Goal: Task Accomplishment & Management: Use online tool/utility

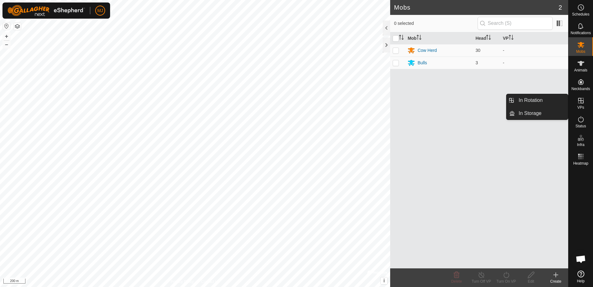
click at [580, 102] on icon at bounding box center [580, 100] width 7 height 7
click at [551, 102] on link "In Rotation" at bounding box center [541, 100] width 53 height 12
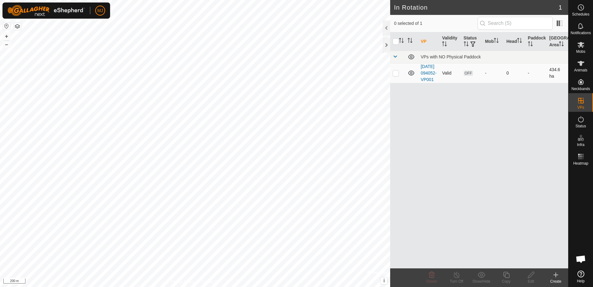
click at [398, 75] on p-checkbox at bounding box center [396, 72] width 6 height 5
checkbox input "true"
click at [529, 273] on icon at bounding box center [531, 274] width 8 height 7
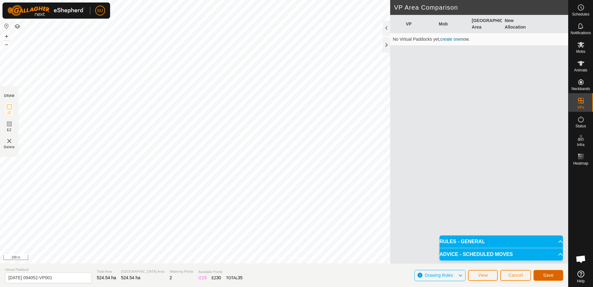
click at [552, 276] on span "Save" at bounding box center [548, 274] width 11 height 5
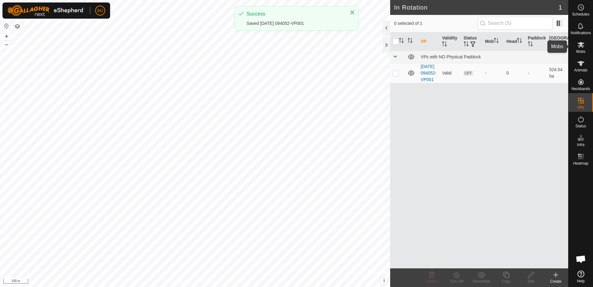
click at [579, 47] on icon at bounding box center [580, 45] width 7 height 6
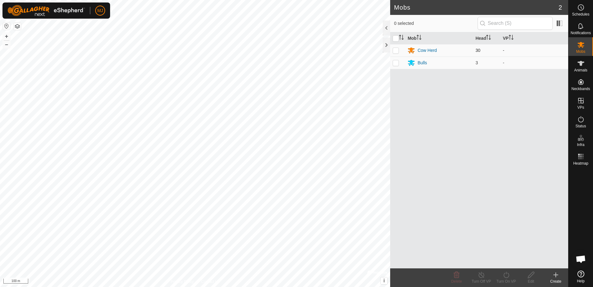
drag, startPoint x: 394, startPoint y: 63, endPoint x: 396, endPoint y: 51, distance: 12.2
click at [394, 62] on p-checkbox at bounding box center [396, 62] width 6 height 5
checkbox input "true"
click at [396, 51] on p-checkbox at bounding box center [396, 50] width 6 height 5
checkbox input "true"
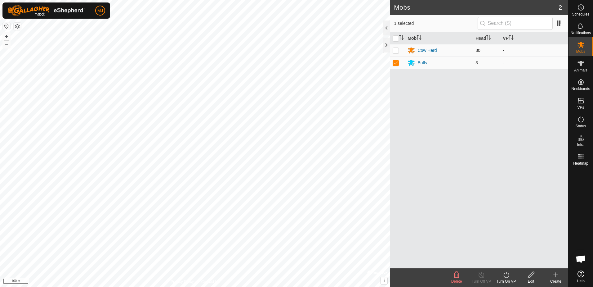
checkbox input "true"
click at [506, 277] on icon at bounding box center [506, 274] width 8 height 7
click at [504, 260] on link "Now" at bounding box center [524, 261] width 61 height 12
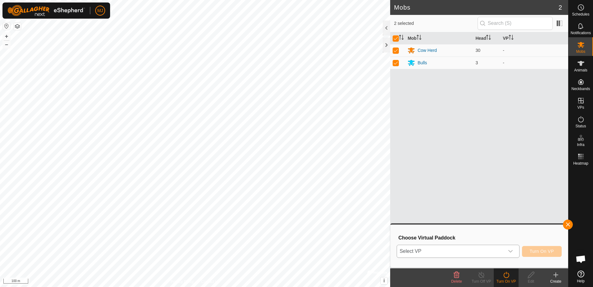
click at [461, 250] on span "Select VP" at bounding box center [450, 251] width 107 height 12
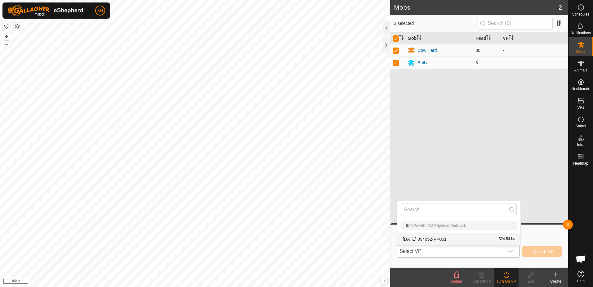
click at [458, 238] on li "[DATE] 094052-VP001 524.54 ha" at bounding box center [458, 239] width 123 height 12
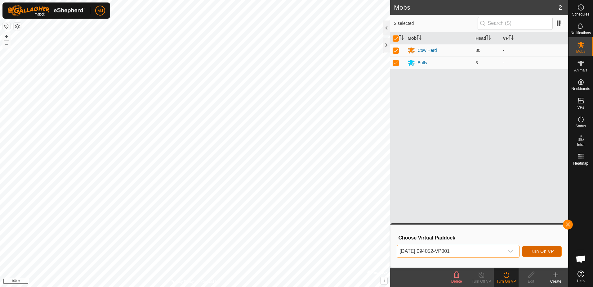
click at [541, 251] on span "Turn On VP" at bounding box center [542, 250] width 24 height 5
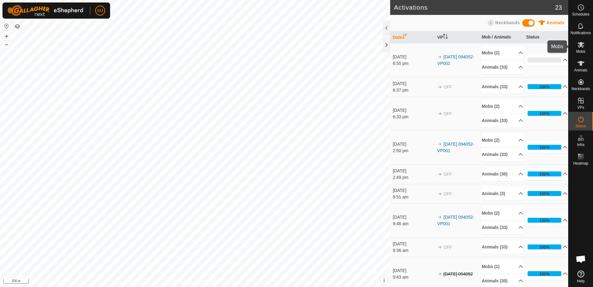
click at [581, 49] on es-mob-svg-icon at bounding box center [580, 45] width 11 height 10
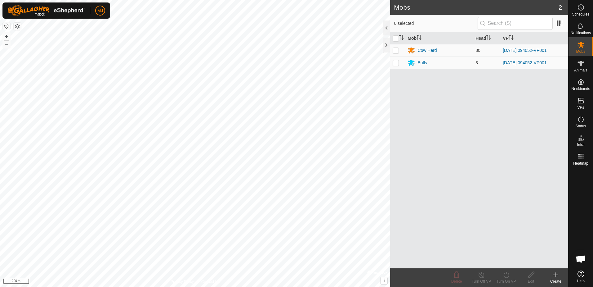
click at [397, 63] on p-checkbox at bounding box center [396, 62] width 6 height 5
checkbox input "true"
click at [397, 51] on p-checkbox at bounding box center [396, 50] width 6 height 5
checkbox input "true"
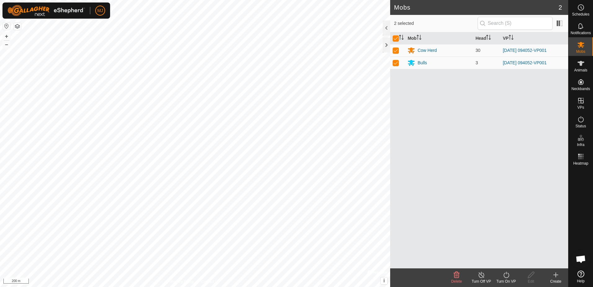
click at [508, 276] on icon at bounding box center [506, 274] width 8 height 7
click at [508, 260] on link "Now" at bounding box center [524, 261] width 61 height 12
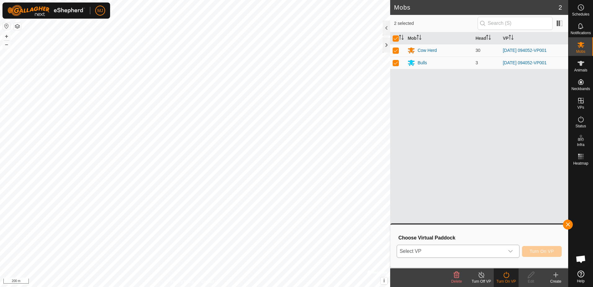
click at [497, 251] on span "Select VP" at bounding box center [450, 251] width 107 height 12
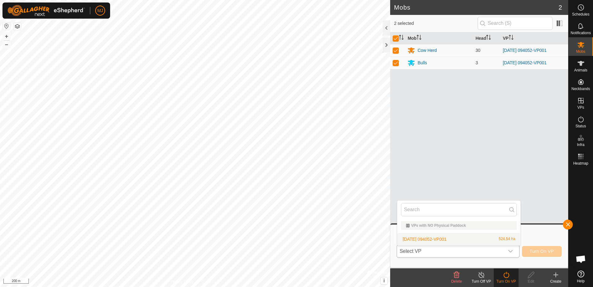
click at [459, 237] on li "[DATE] 094052-VP001 524.54 ha" at bounding box center [458, 239] width 123 height 12
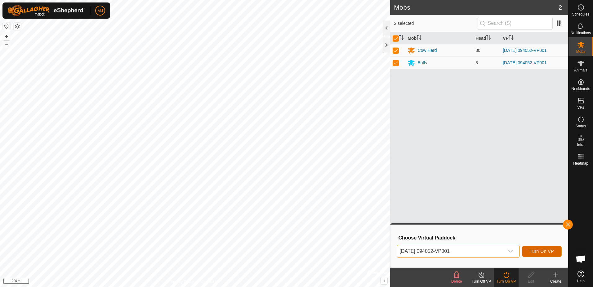
click at [533, 252] on span "Turn On VP" at bounding box center [542, 250] width 24 height 5
